Goal: Communication & Community: Participate in discussion

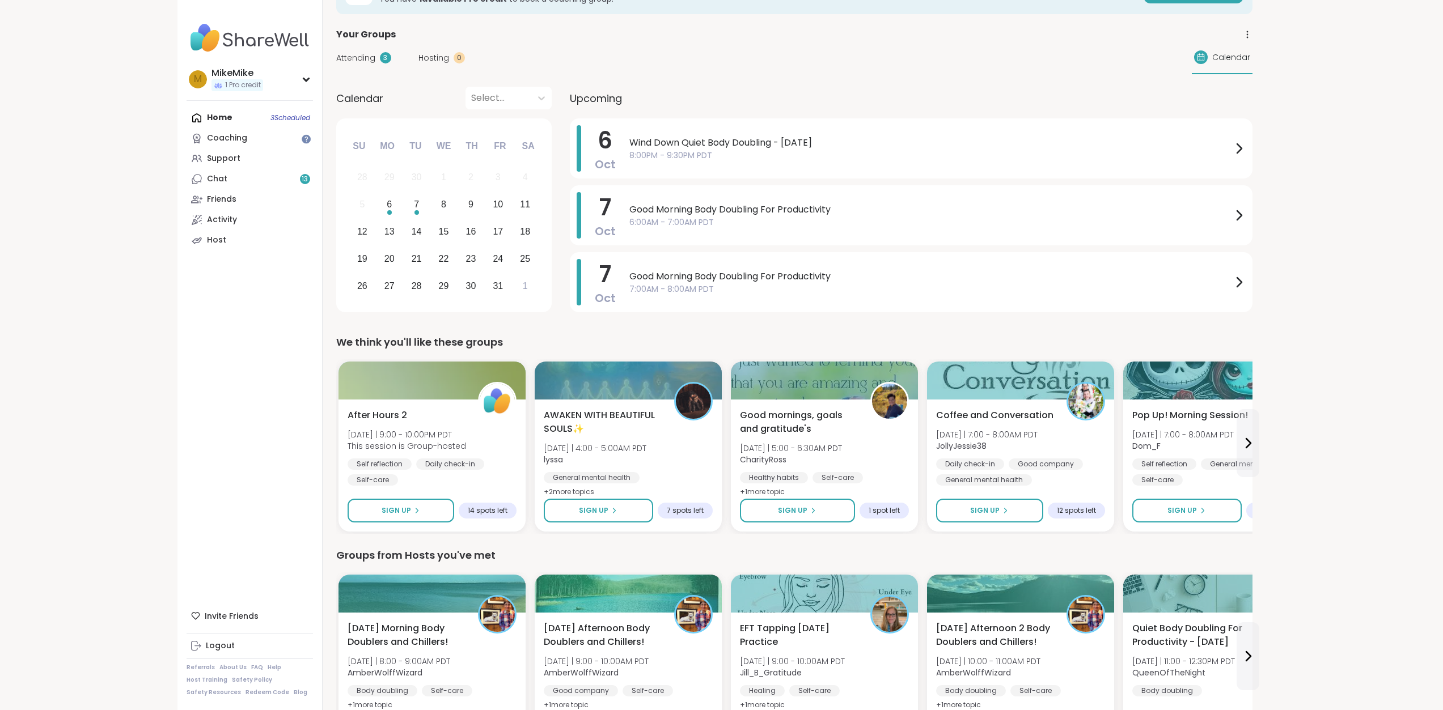
scroll to position [113, 0]
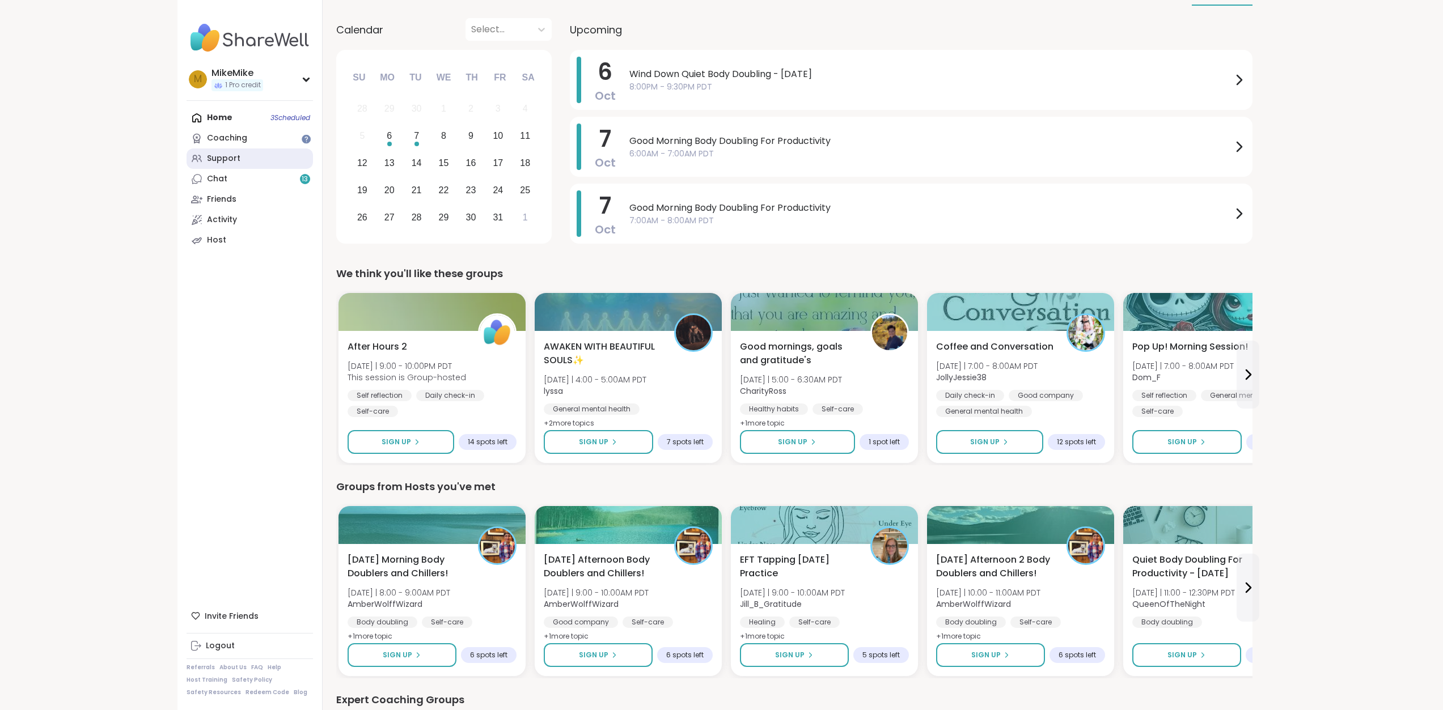
click at [252, 164] on link "Support" at bounding box center [249, 159] width 126 height 20
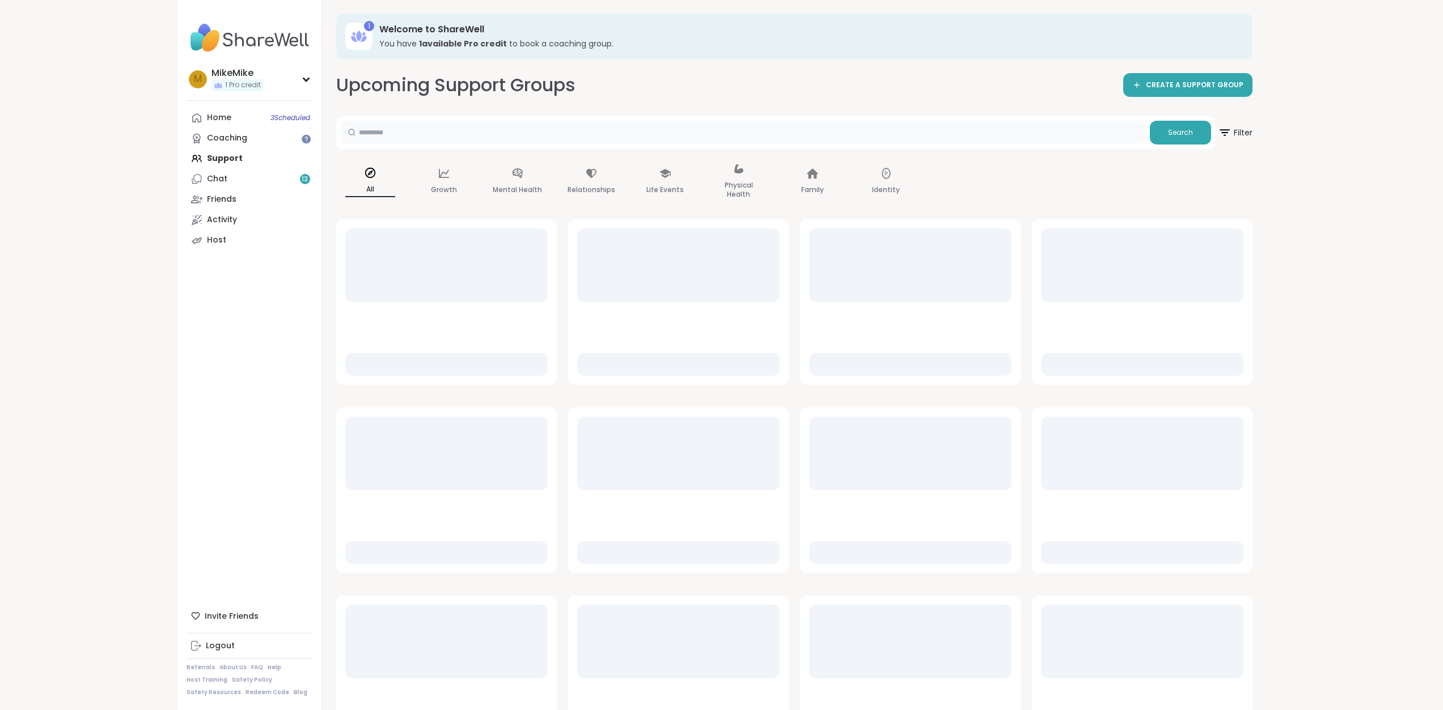
click at [513, 133] on input "text" at bounding box center [743, 132] width 804 height 23
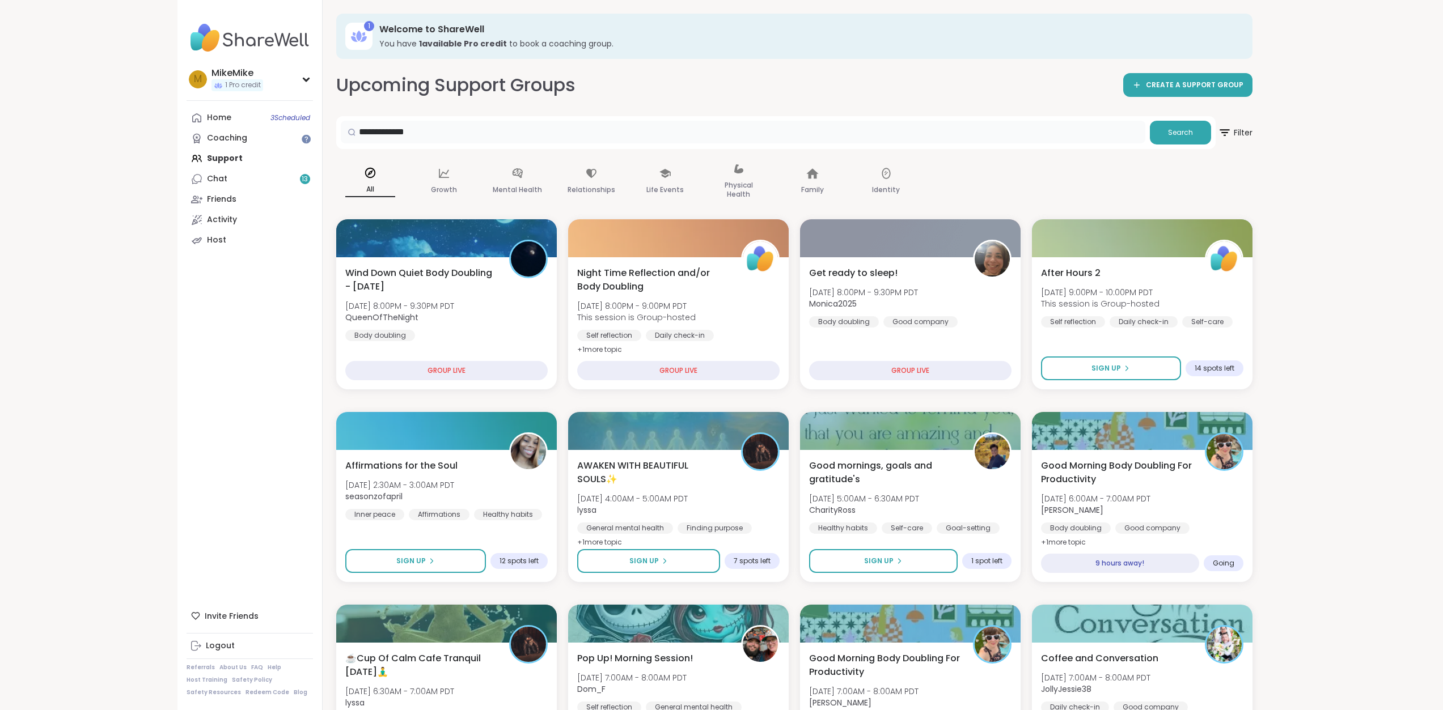
type input "**********"
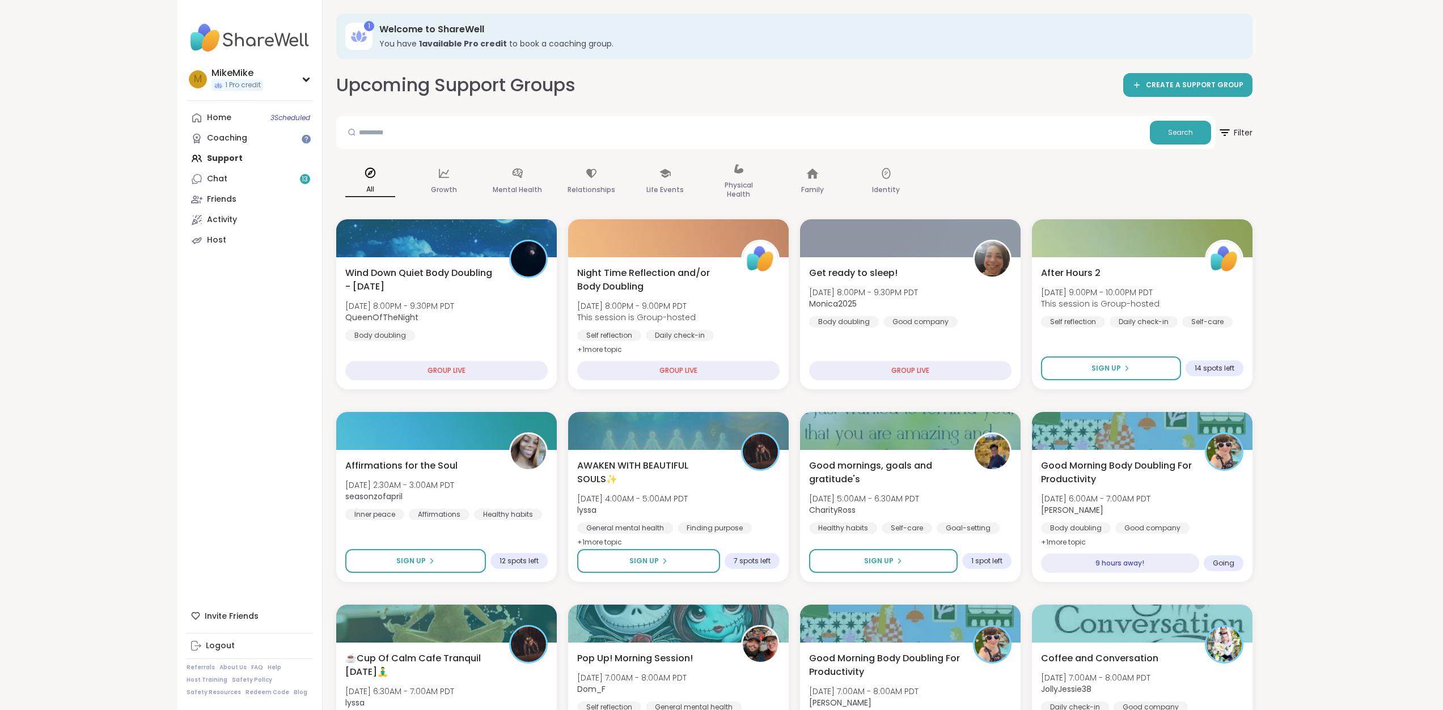
click at [1111, 364] on button "Sign Up" at bounding box center [1109, 370] width 143 height 24
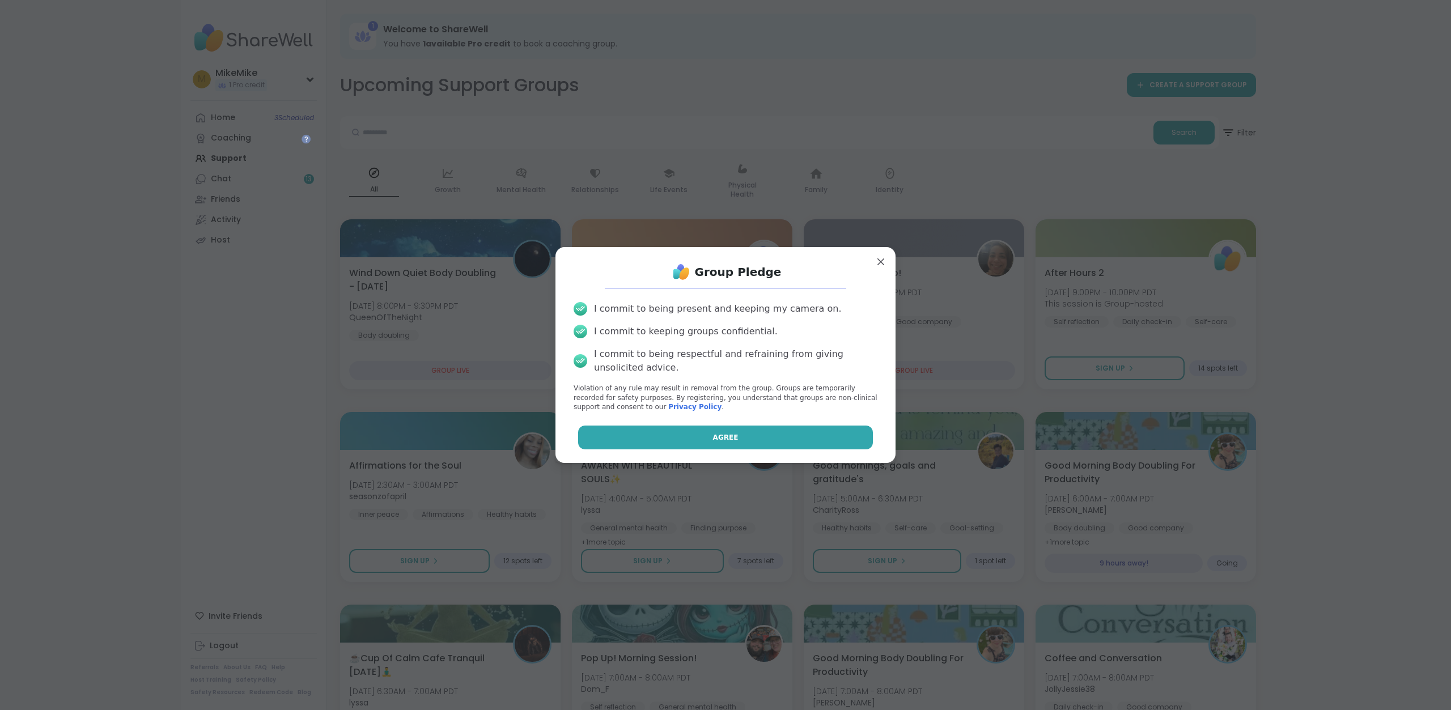
click at [779, 432] on button "Agree" at bounding box center [725, 438] width 295 height 24
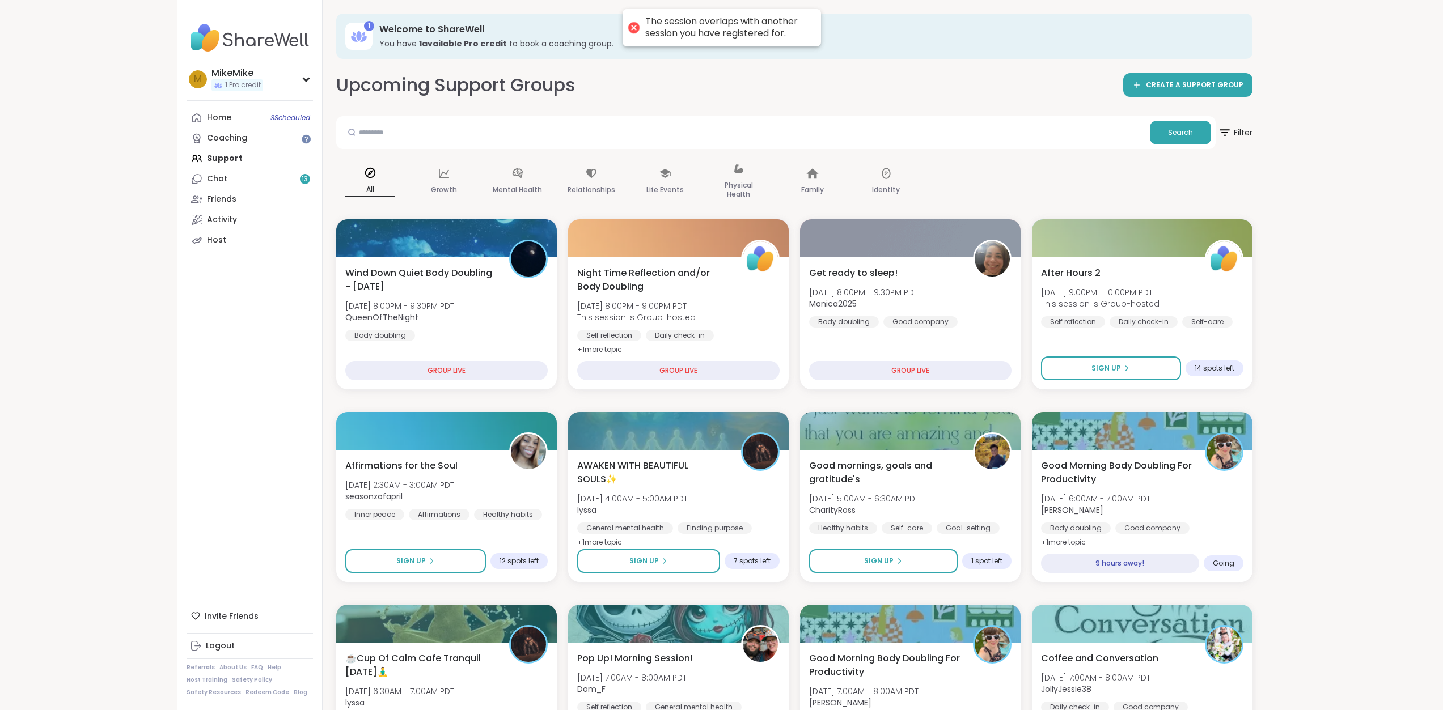
click at [493, 324] on div "Wind Down Quiet Body Doubling - [DATE] [DATE] 8:00PM - 9:30PM PDT QueenOfTheNig…" at bounding box center [446, 303] width 206 height 77
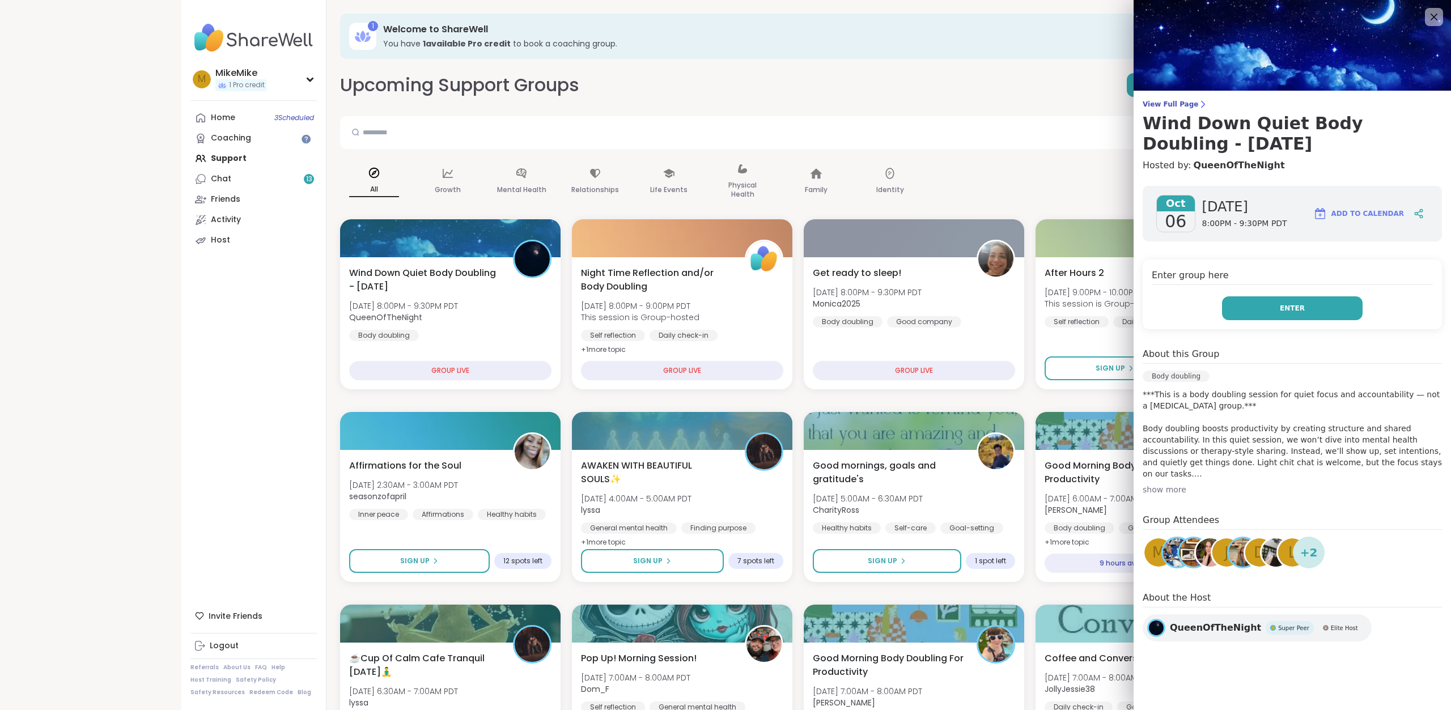
click at [1294, 316] on button "Enter" at bounding box center [1292, 308] width 141 height 24
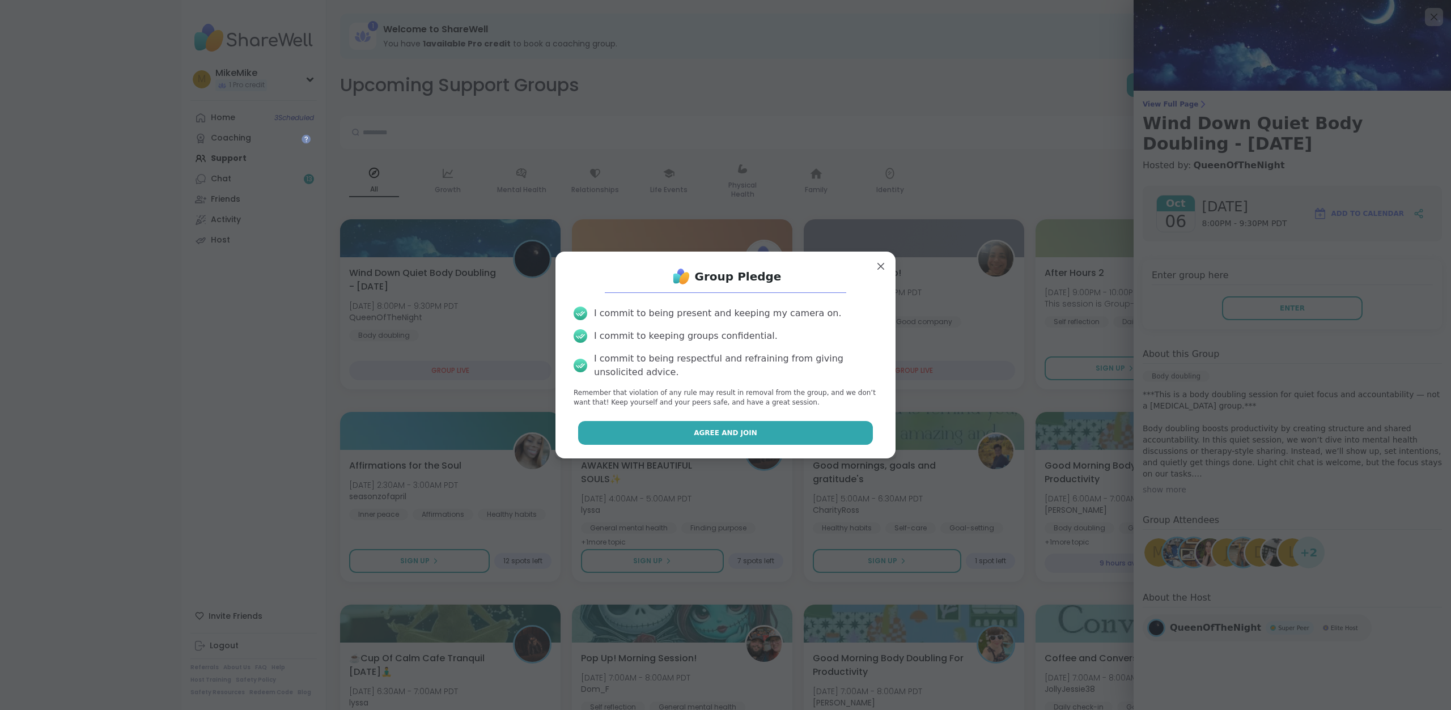
click at [756, 421] on button "Agree and Join" at bounding box center [725, 433] width 295 height 24
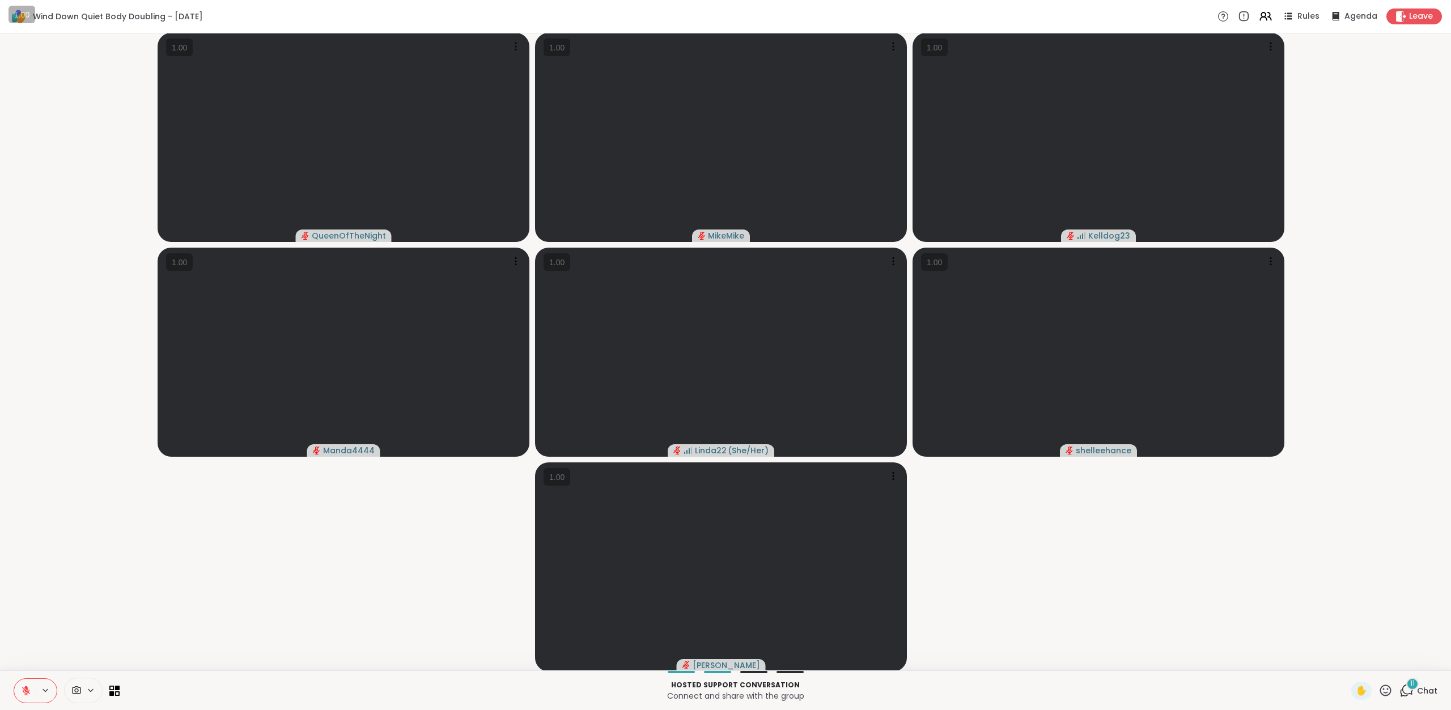
click at [227, 640] on video-player-container "QueenOfTheNight MikeMike Kelldog23 Manda4444 Linda22 ( She/Her ) shelleehance […" at bounding box center [726, 352] width 1438 height 628
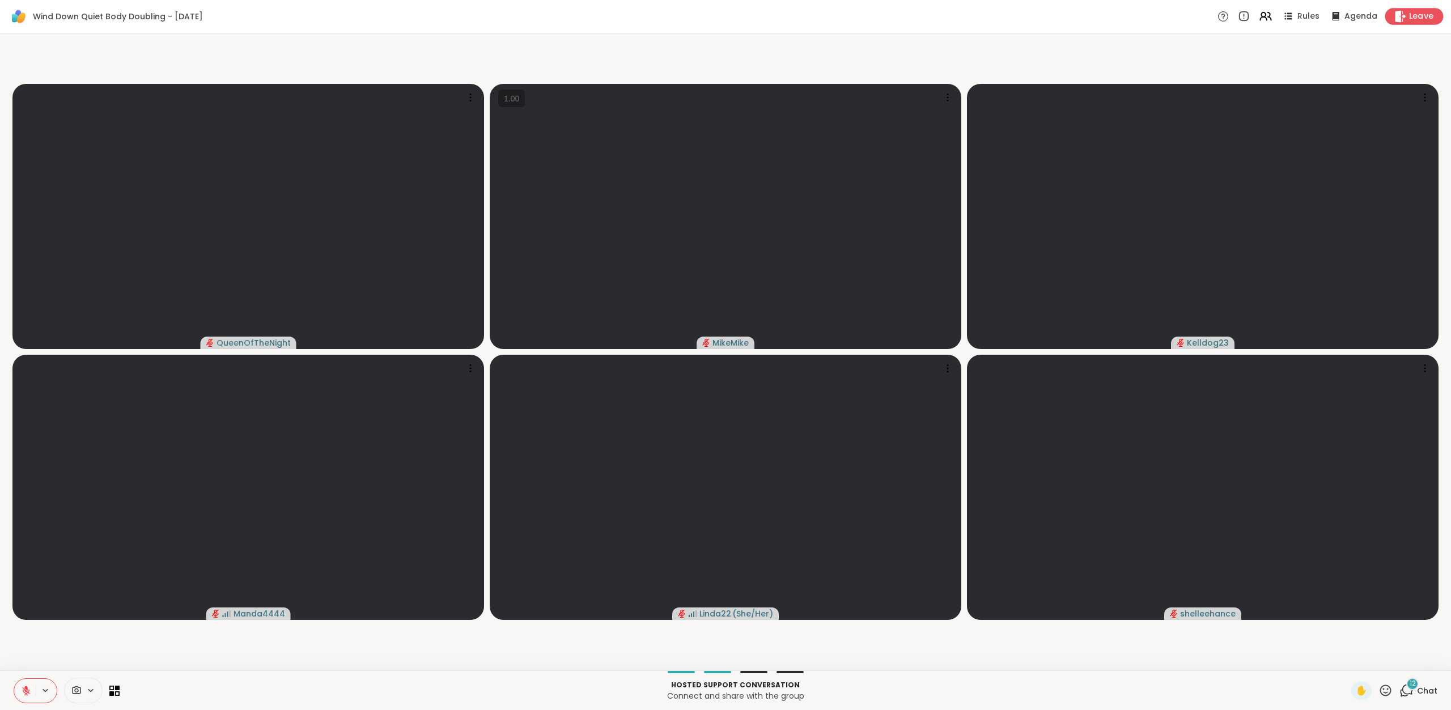
click at [1385, 15] on div "Leave" at bounding box center [1414, 16] width 58 height 16
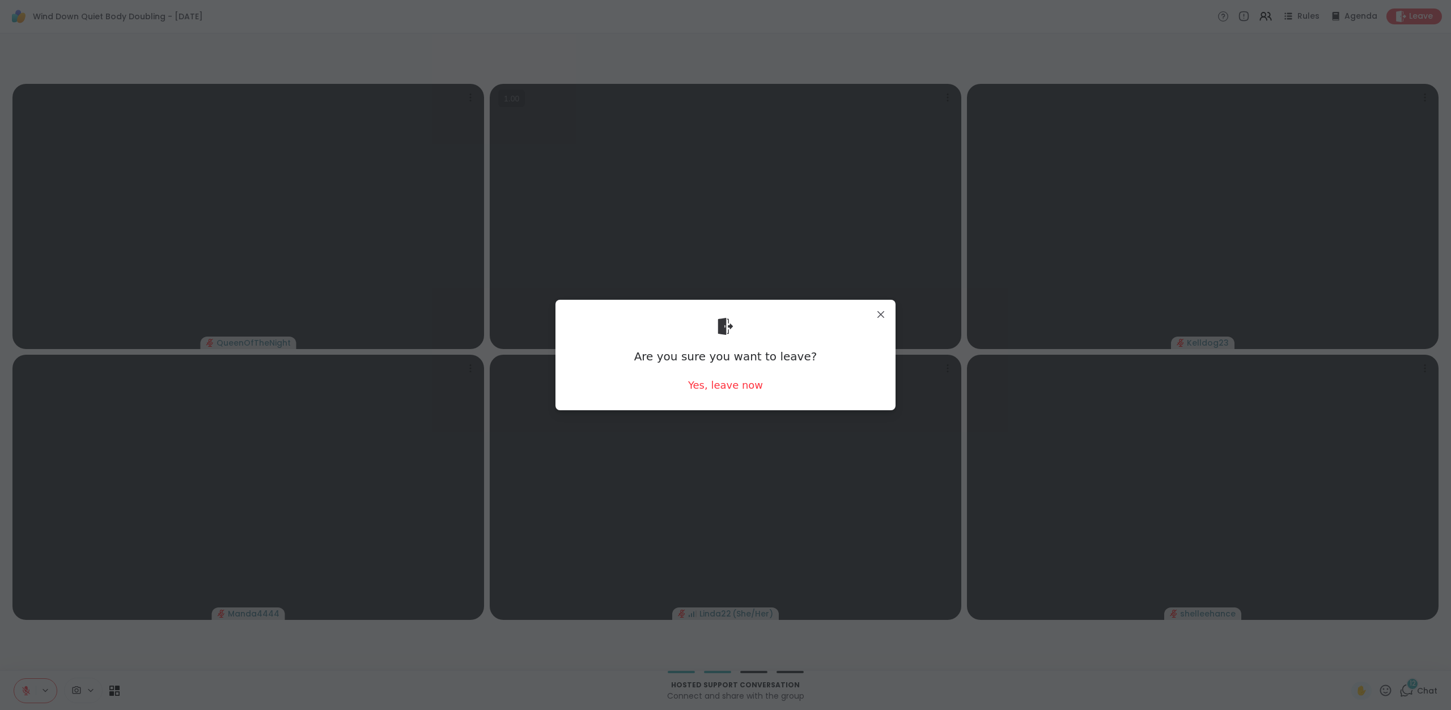
click at [728, 393] on div "Are you sure you want to leave? Yes, leave now" at bounding box center [726, 355] width 322 height 92
click at [715, 384] on div "Yes, leave now" at bounding box center [725, 385] width 75 height 14
